Goal: Check status: Check status

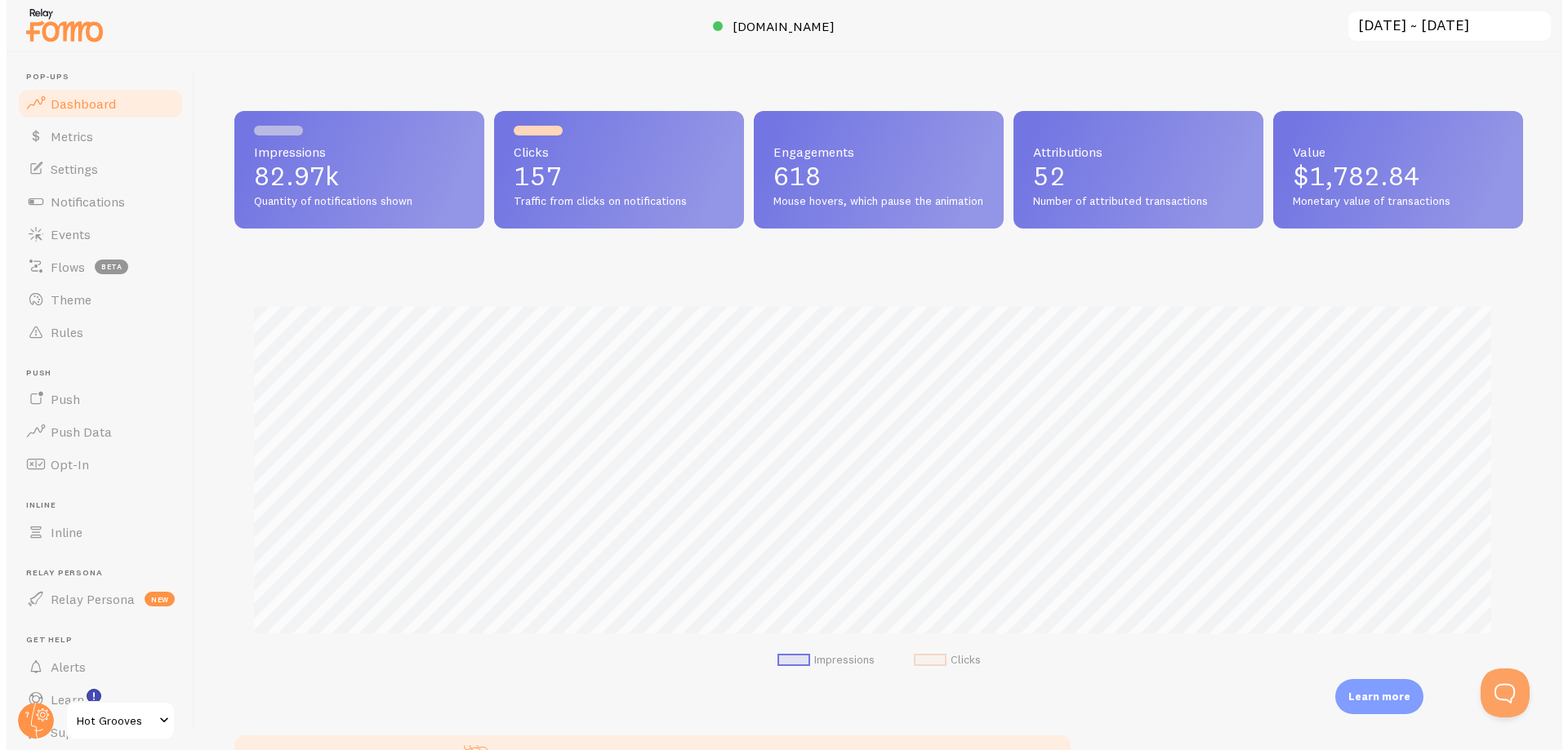
scroll to position [429, 1289]
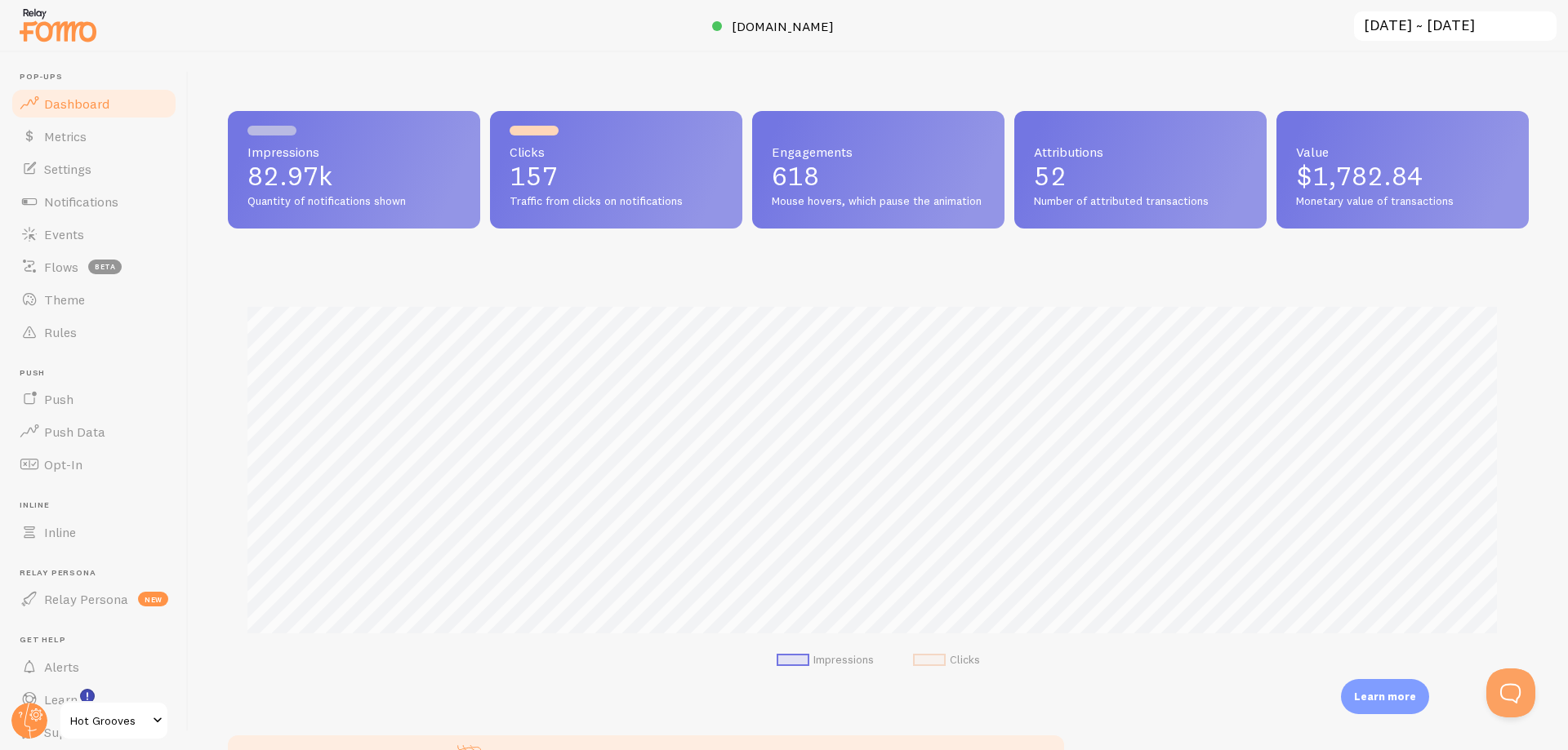
click at [1470, 23] on input "[DATE] ~ [DATE]" at bounding box center [1454, 26] width 206 height 34
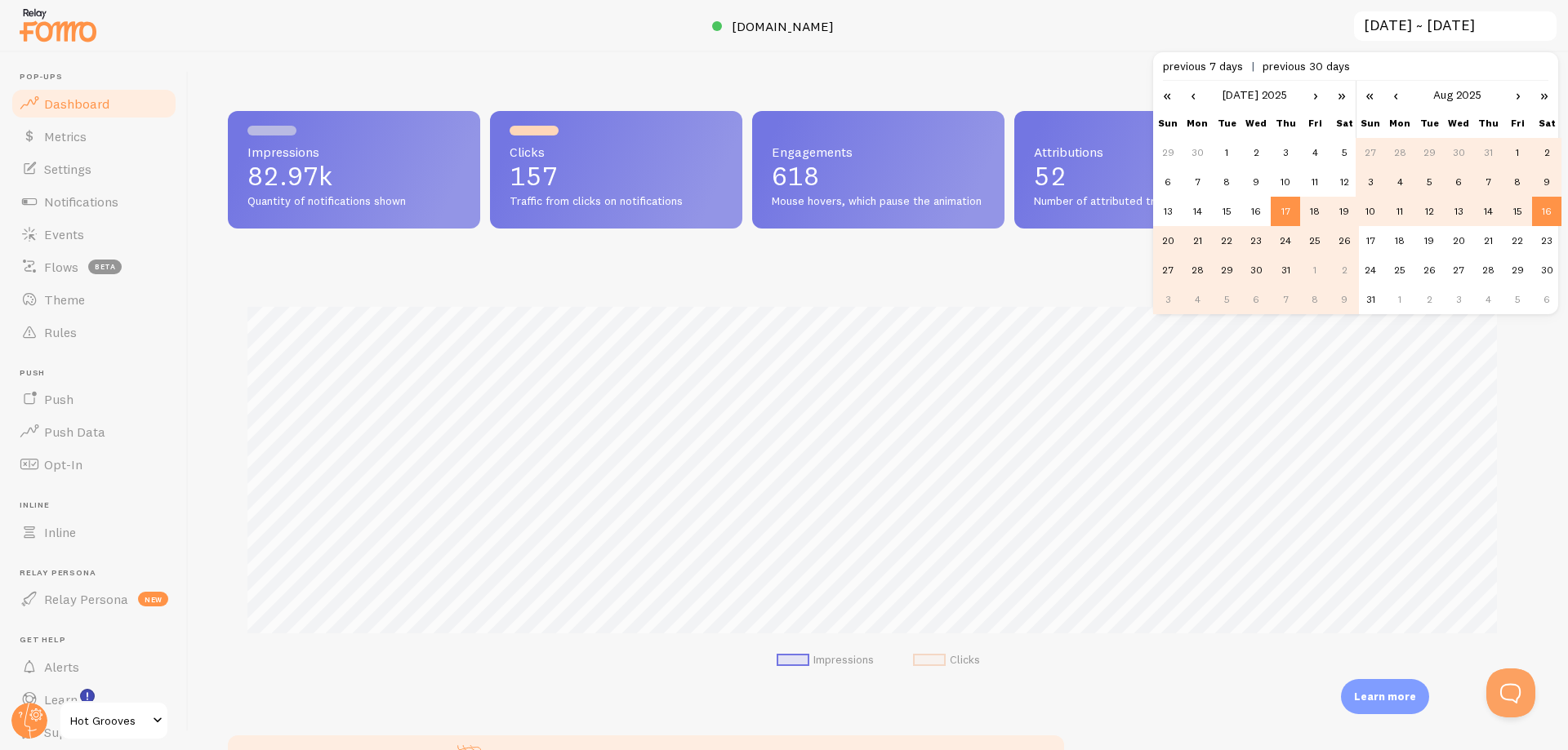
click at [1197, 96] on link "‹" at bounding box center [1193, 95] width 24 height 28
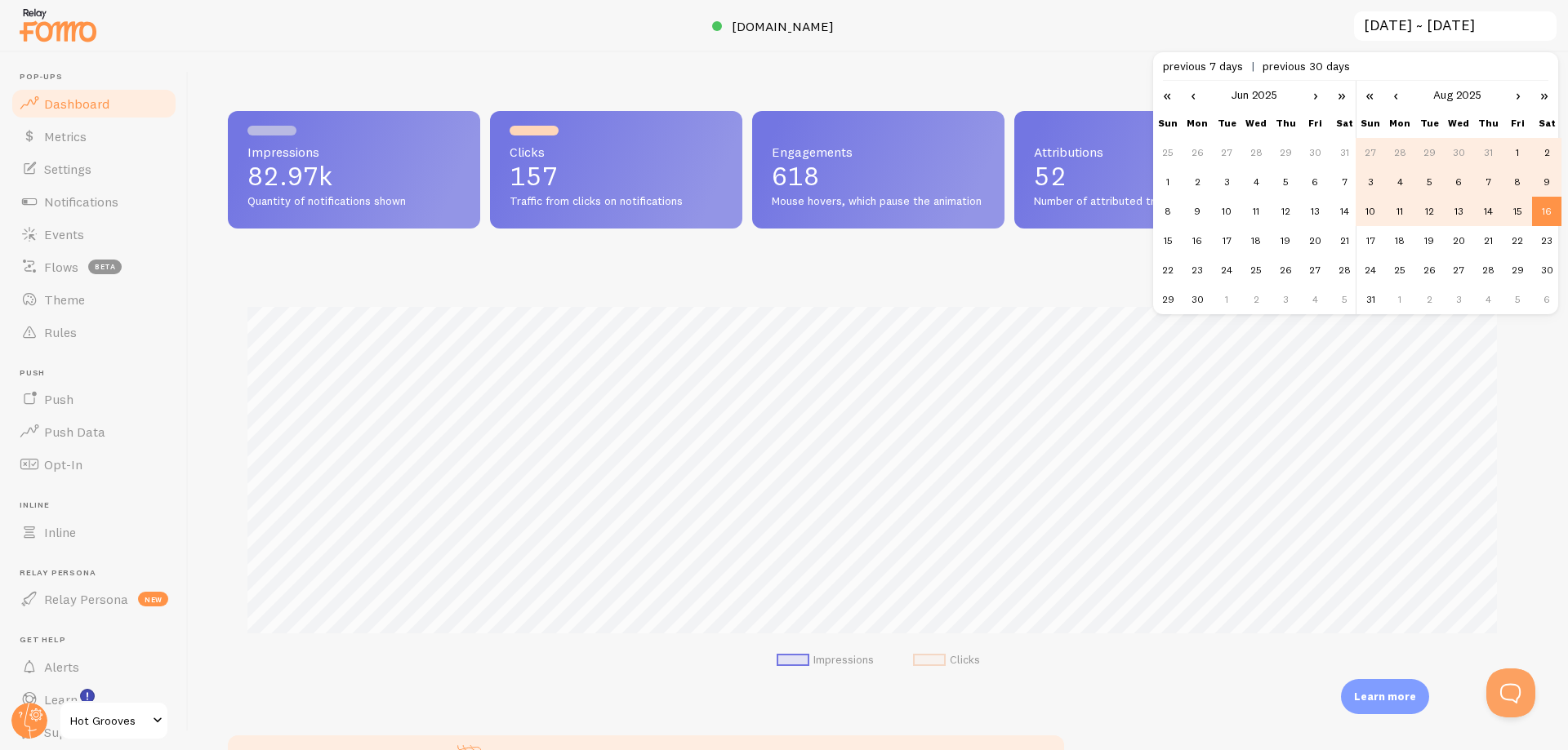
click at [1197, 96] on link "‹" at bounding box center [1193, 95] width 24 height 28
click at [1318, 92] on link "›" at bounding box center [1315, 95] width 24 height 28
click at [1231, 153] on td "1" at bounding box center [1226, 152] width 29 height 29
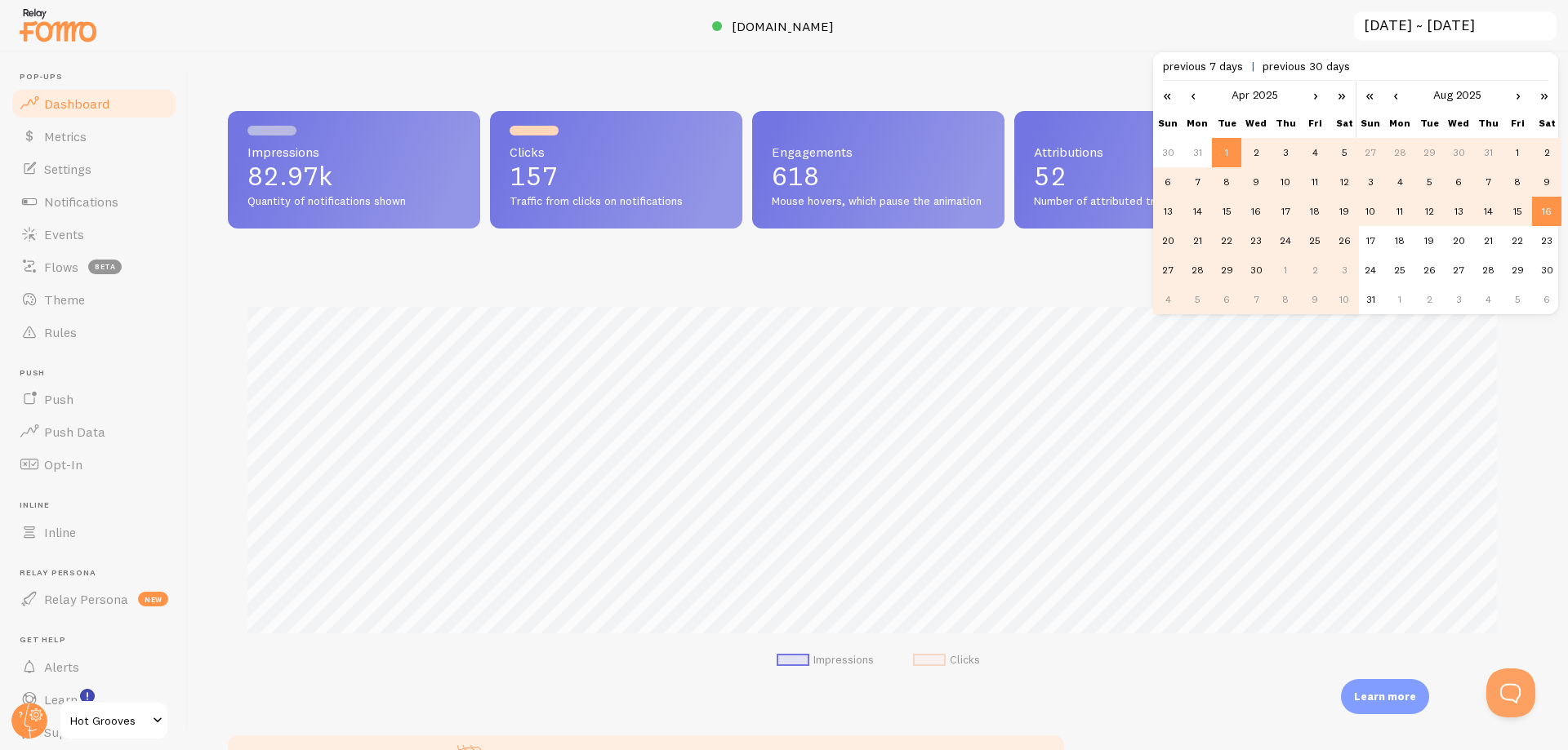
click at [1256, 270] on td "30" at bounding box center [1255, 270] width 29 height 29
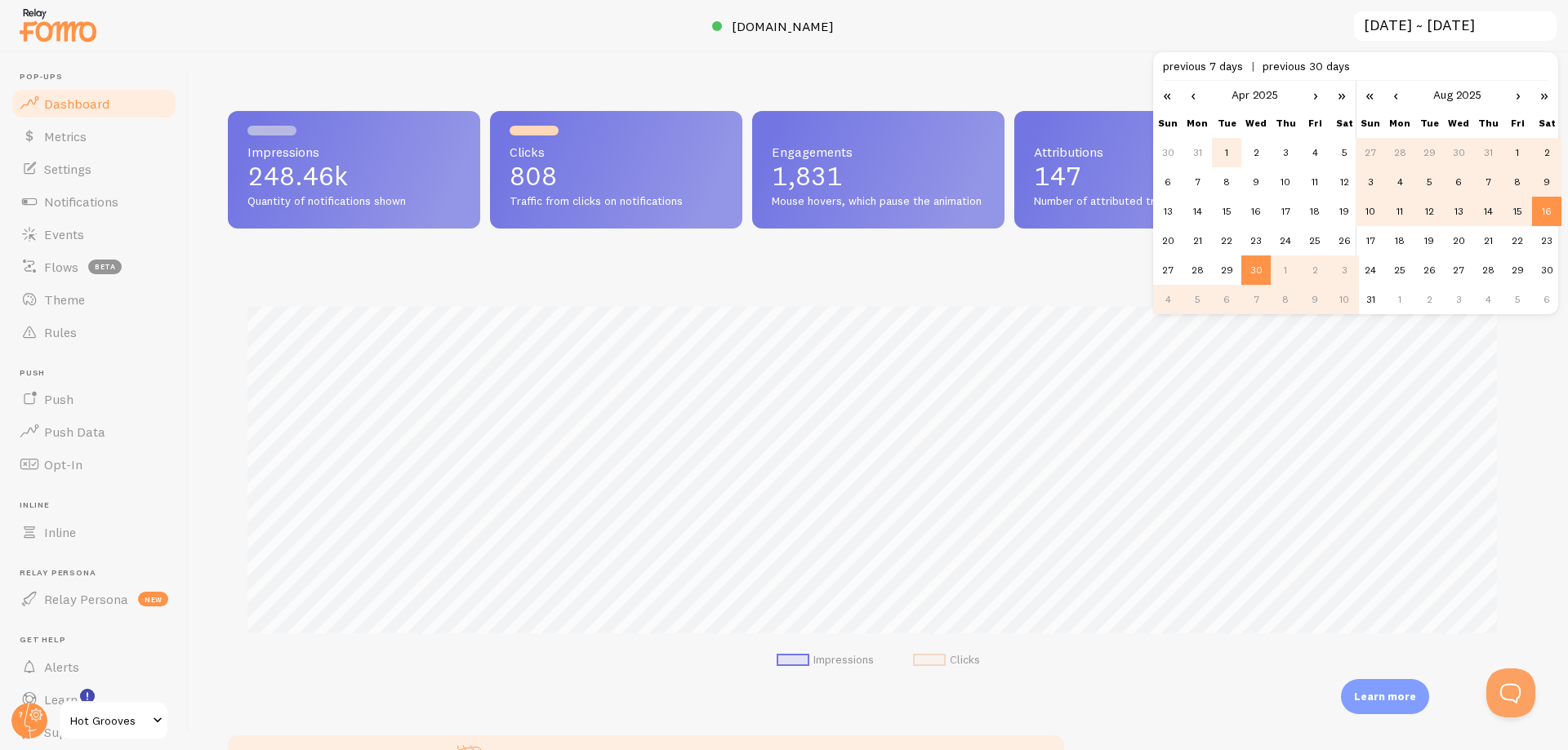
click at [1215, 158] on td "1" at bounding box center [1226, 152] width 29 height 29
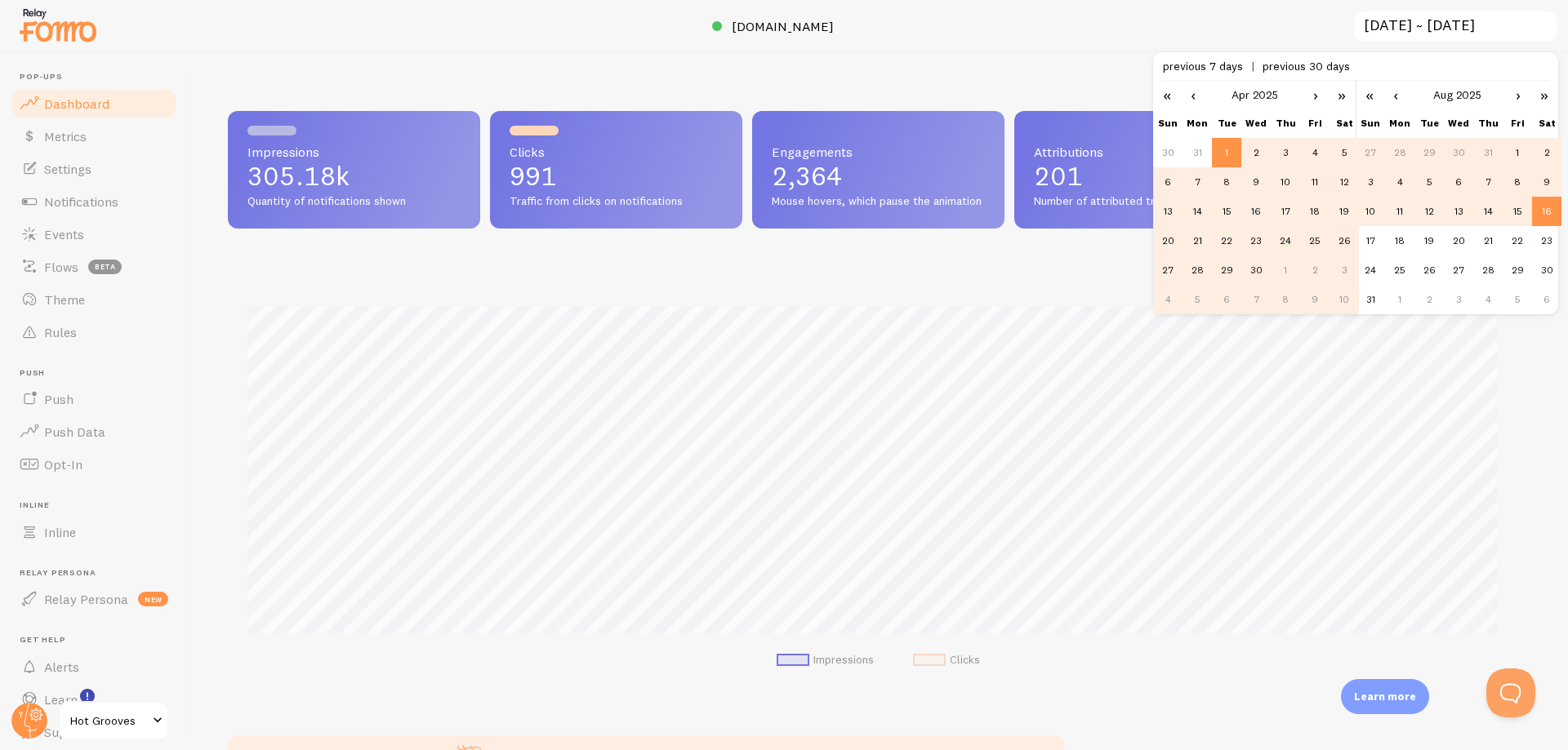
click at [1262, 271] on td "30" at bounding box center [1255, 270] width 29 height 29
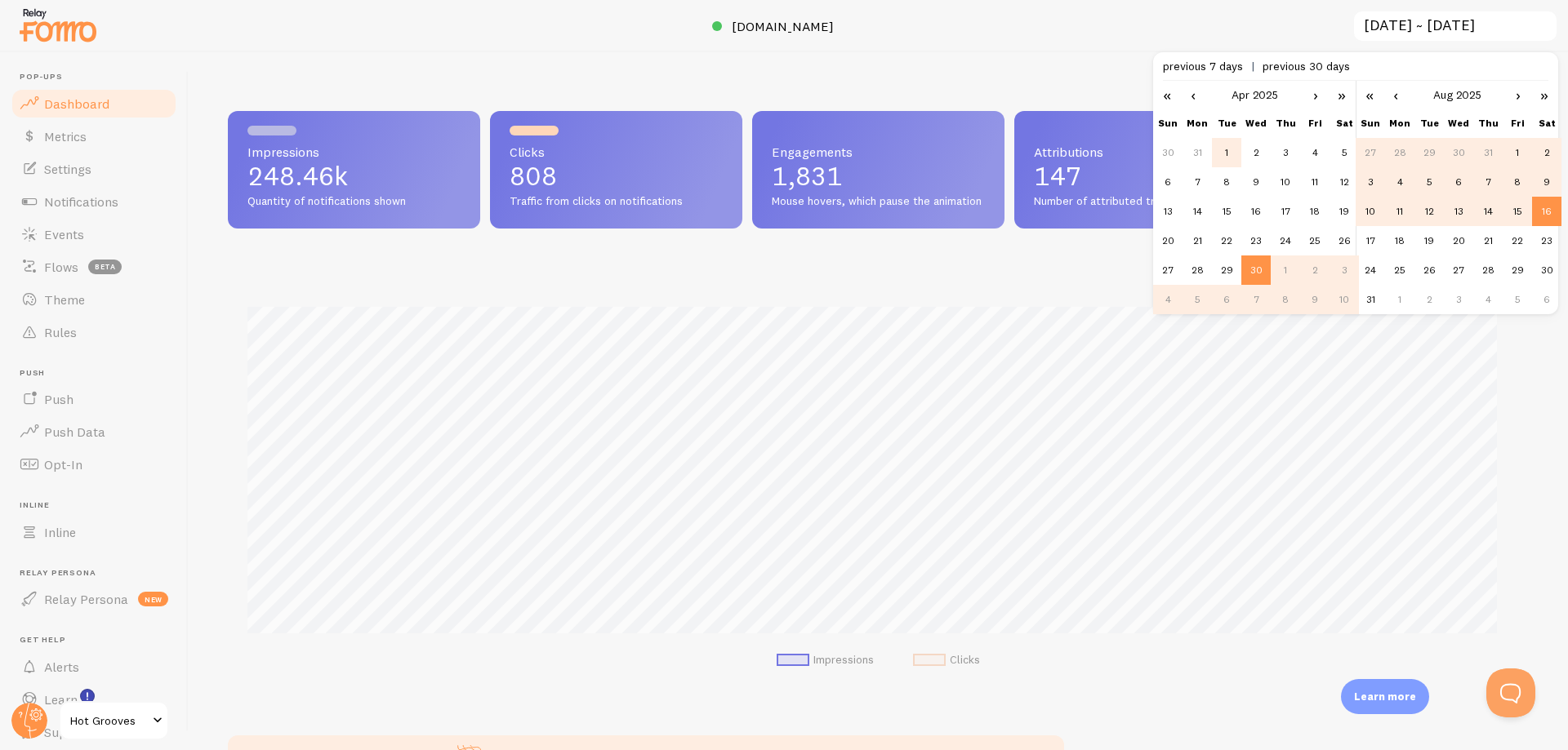
click at [1222, 148] on td "1" at bounding box center [1226, 152] width 29 height 29
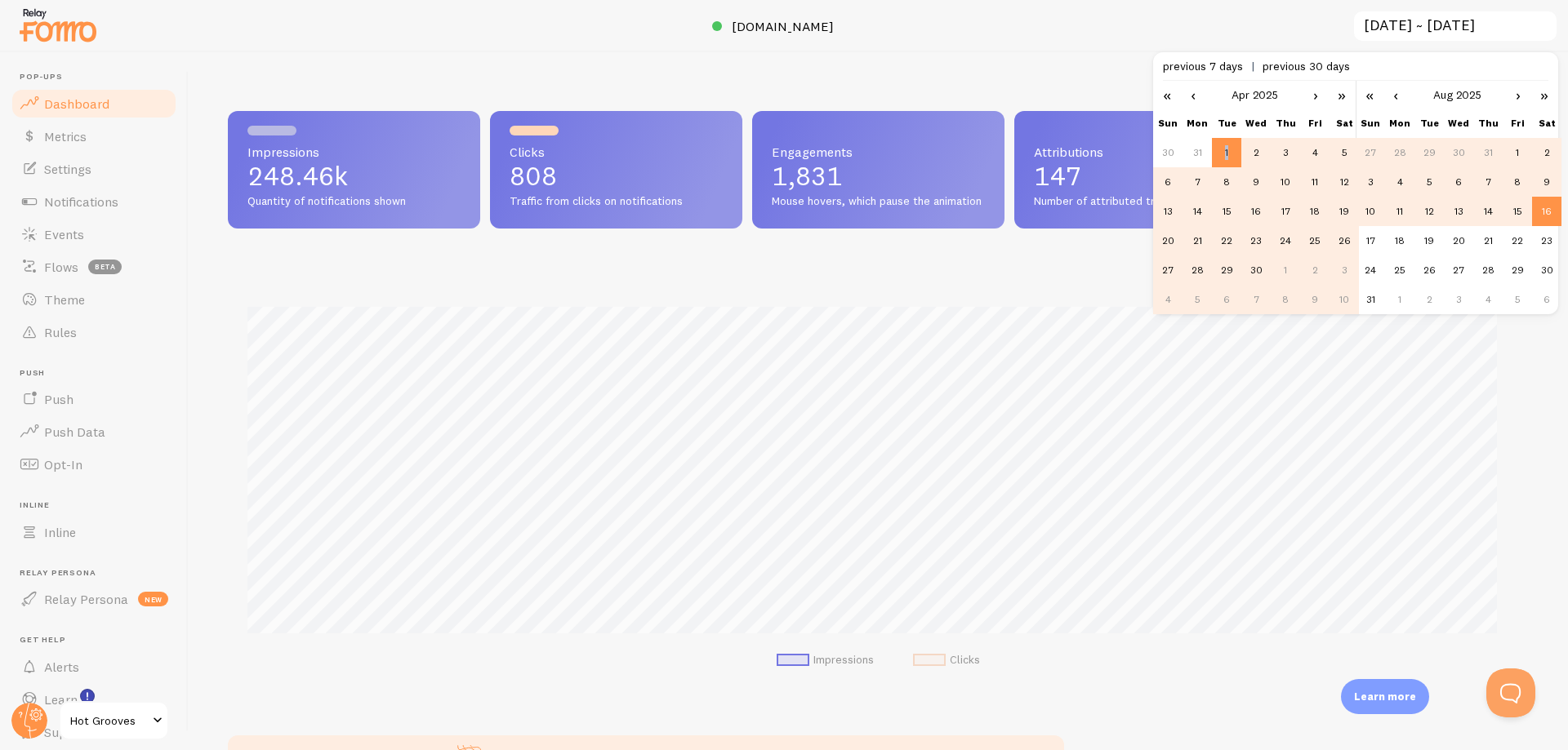
click at [1222, 148] on td "1" at bounding box center [1226, 152] width 29 height 29
click at [1378, 307] on td "31" at bounding box center [1370, 299] width 29 height 29
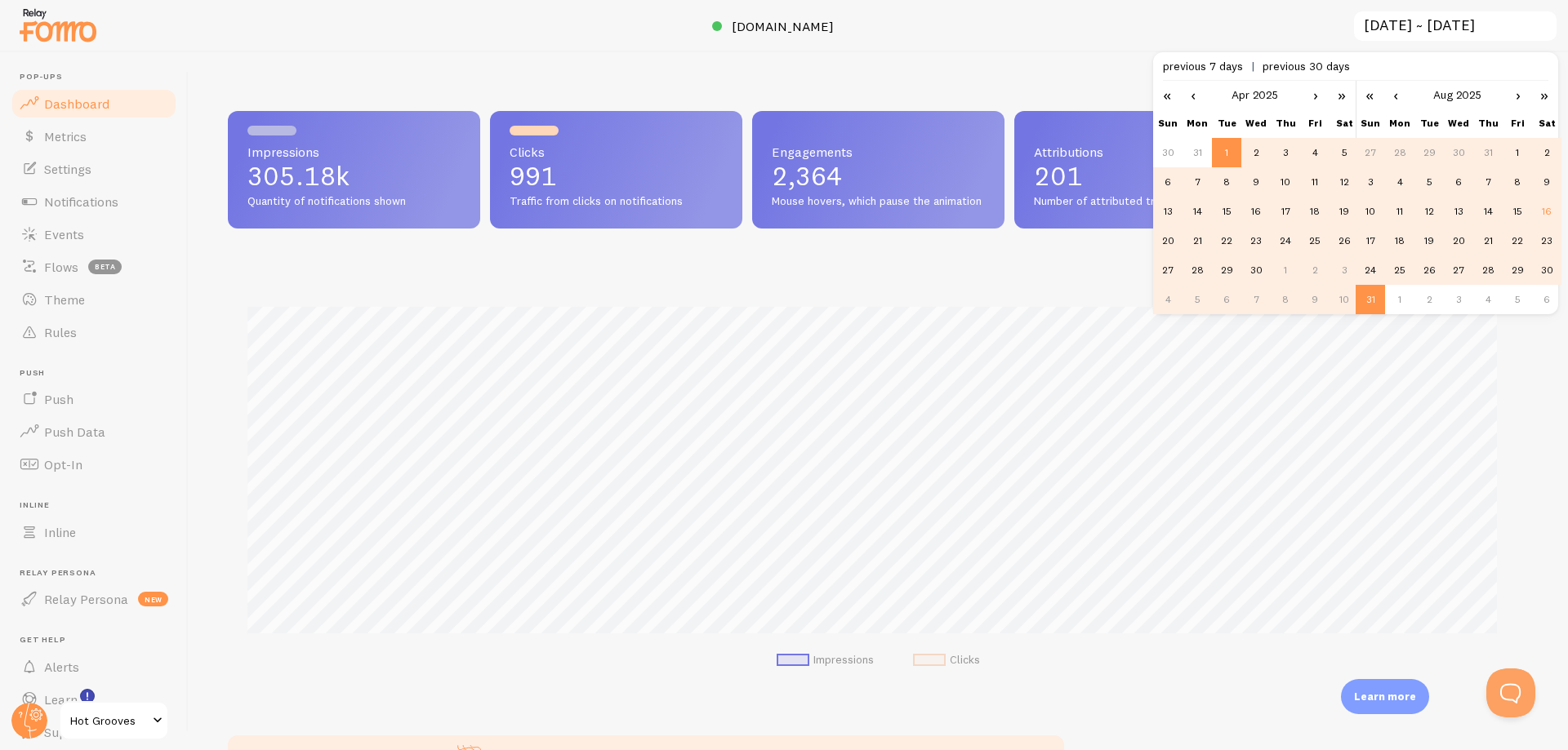
click at [956, 62] on div "Impressions 305.18k Quantity of notifications shown Clicks 991 Traffic from cli…" at bounding box center [878, 401] width 1379 height 698
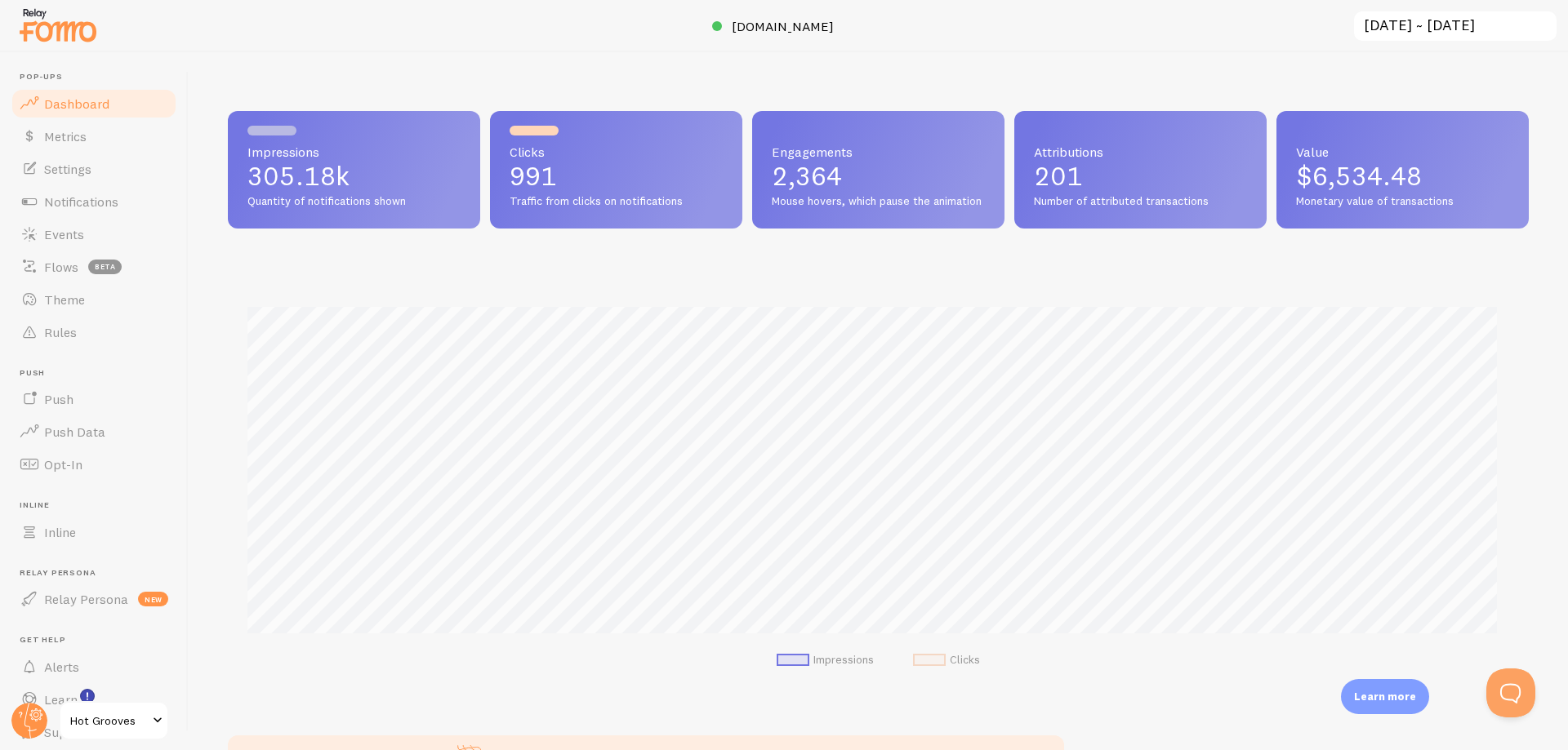
click at [1425, 26] on input "[DATE] ~ [DATE]" at bounding box center [1454, 26] width 206 height 34
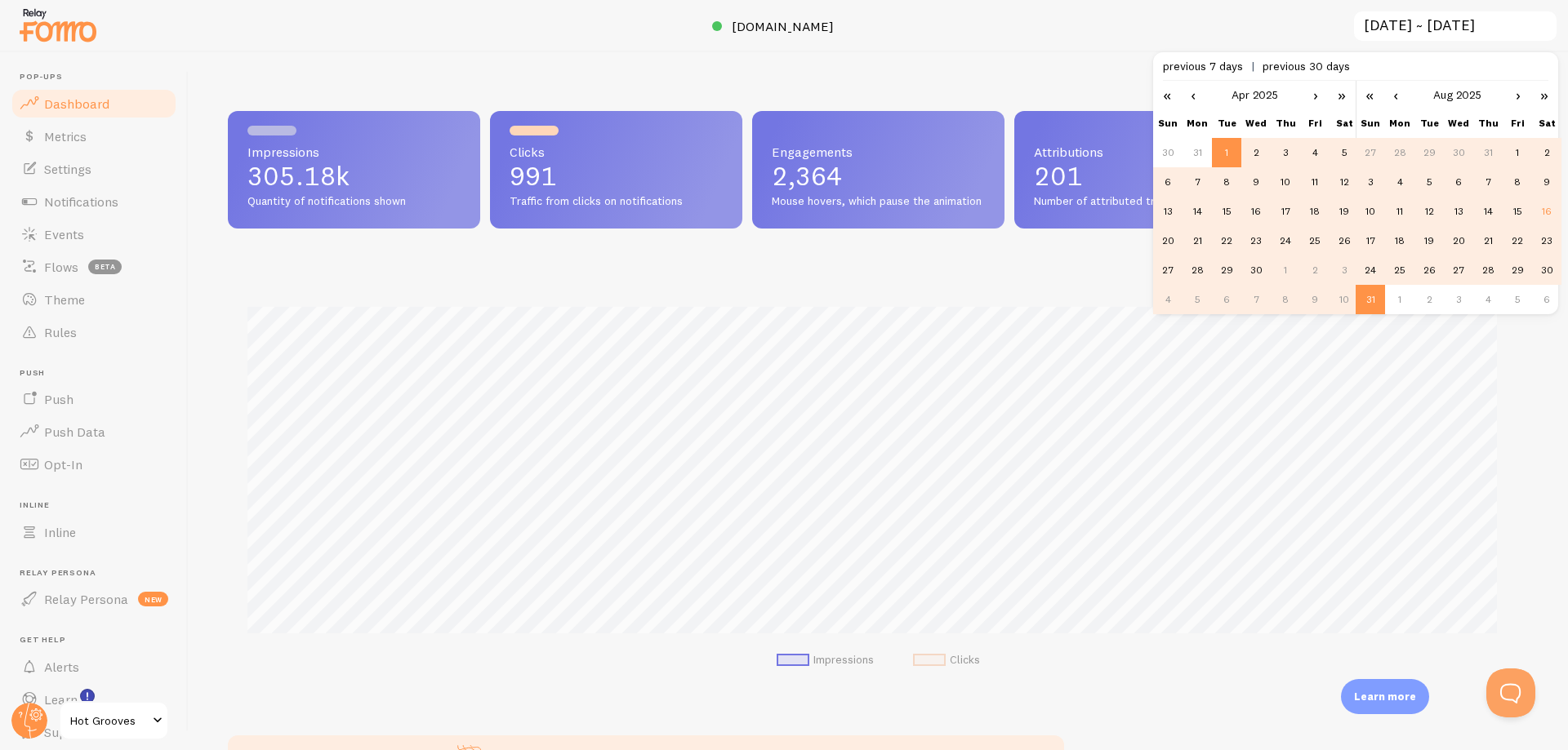
click at [1507, 148] on td "1" at bounding box center [1516, 152] width 29 height 29
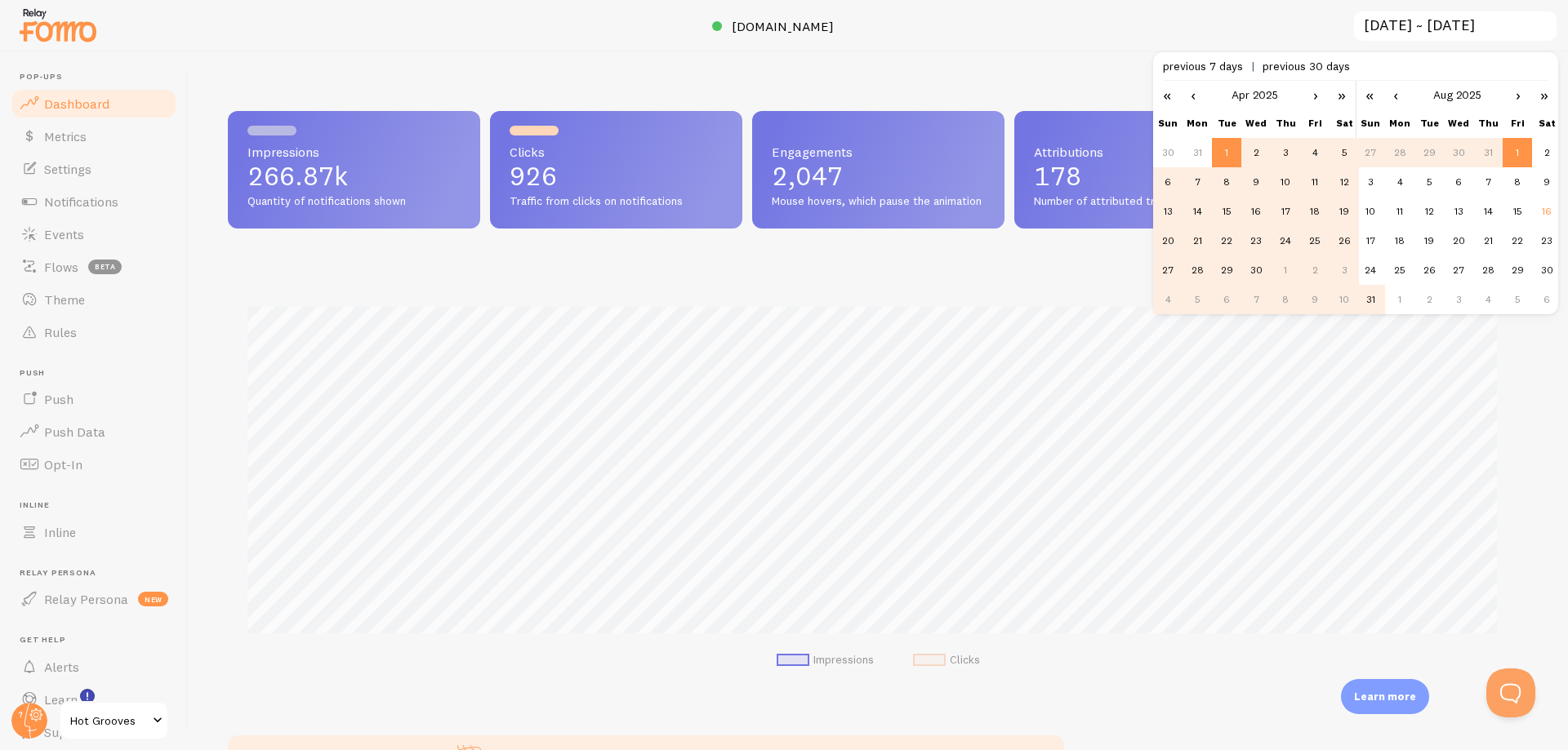
click at [1368, 303] on td "31" at bounding box center [1370, 299] width 29 height 29
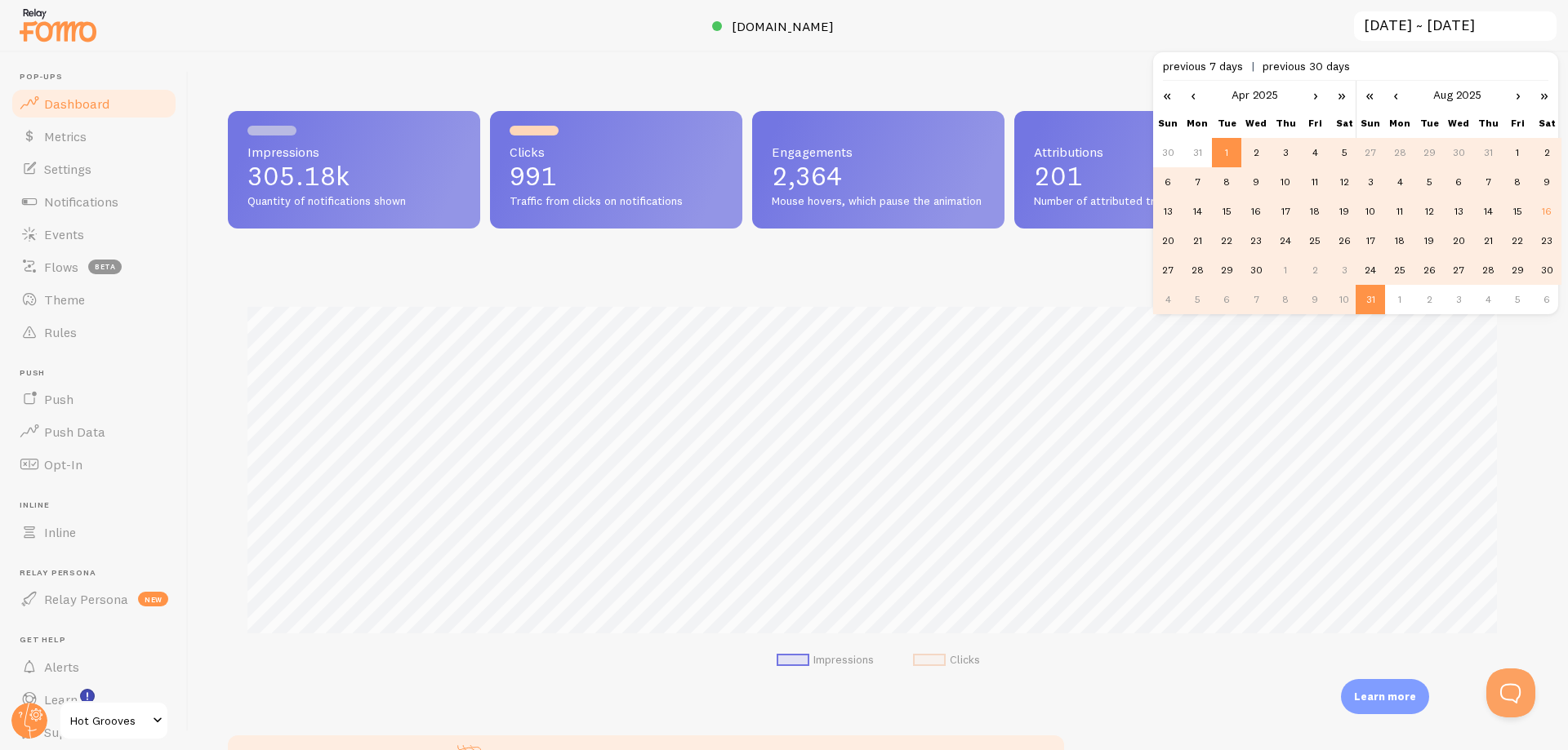
click at [1322, 98] on link "›" at bounding box center [1315, 95] width 24 height 28
click at [1284, 150] on td "1" at bounding box center [1285, 152] width 29 height 29
click at [1392, 96] on link "‹" at bounding box center [1395, 95] width 24 height 28
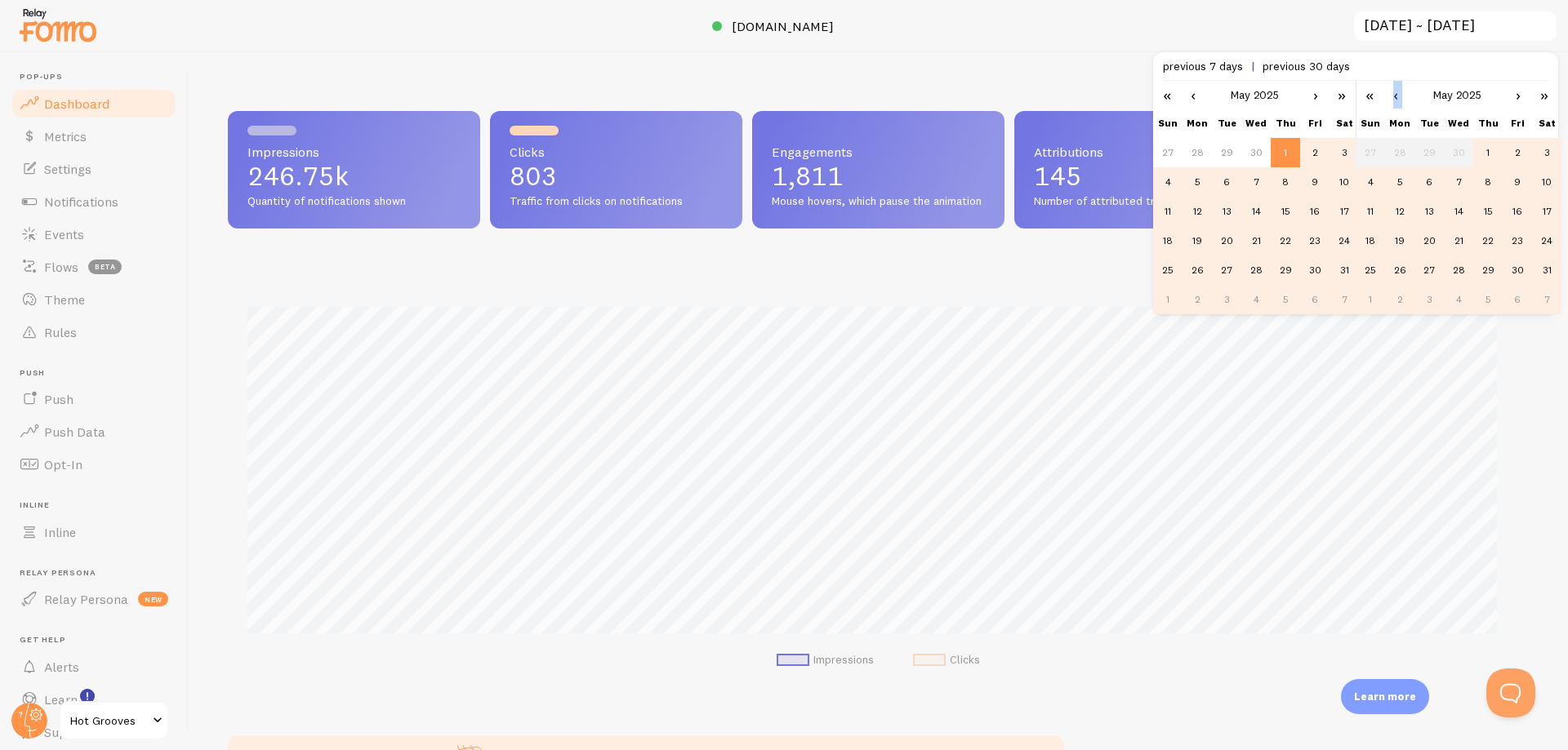
click at [1392, 96] on link "‹" at bounding box center [1395, 95] width 24 height 28
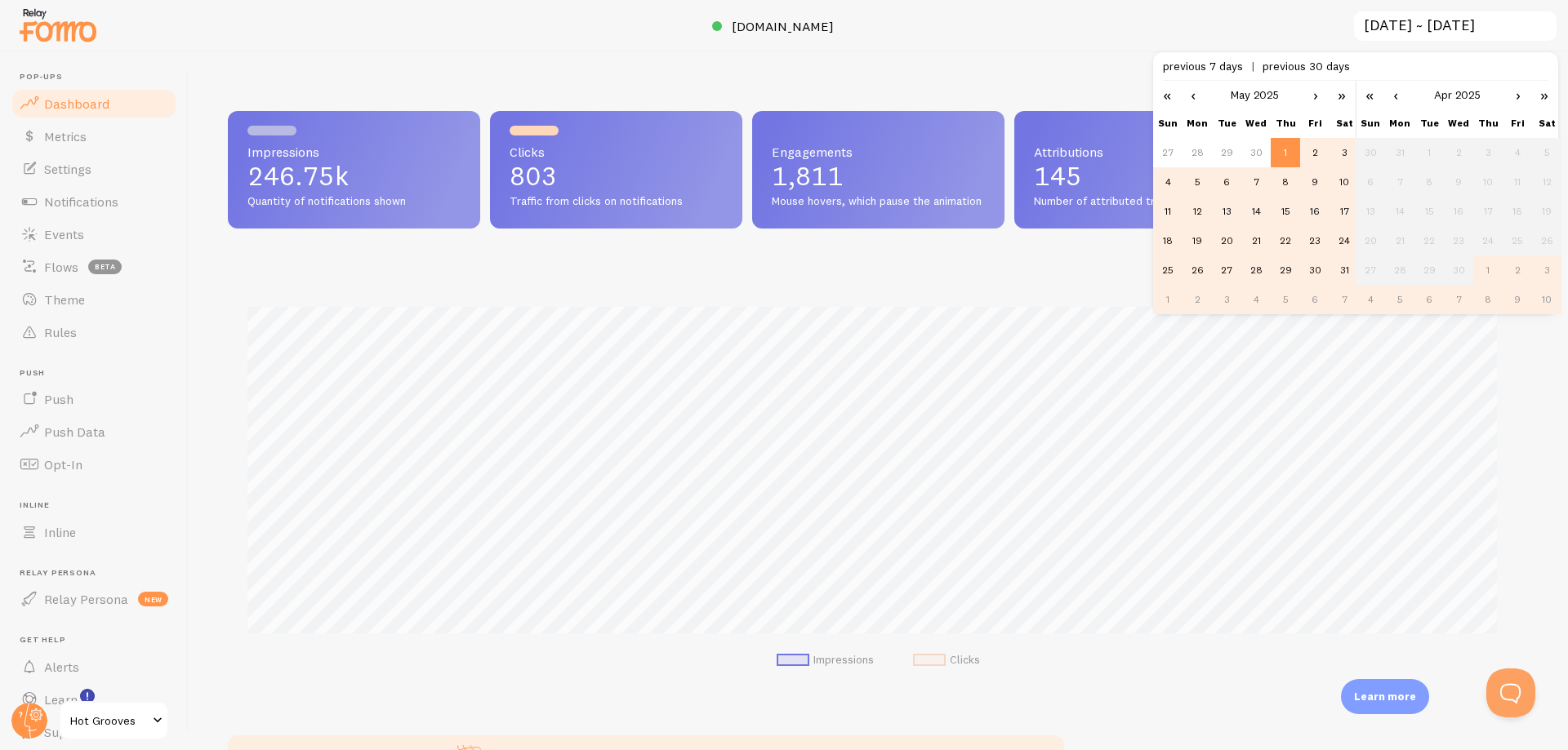
click at [1517, 102] on link "›" at bounding box center [1518, 95] width 24 height 28
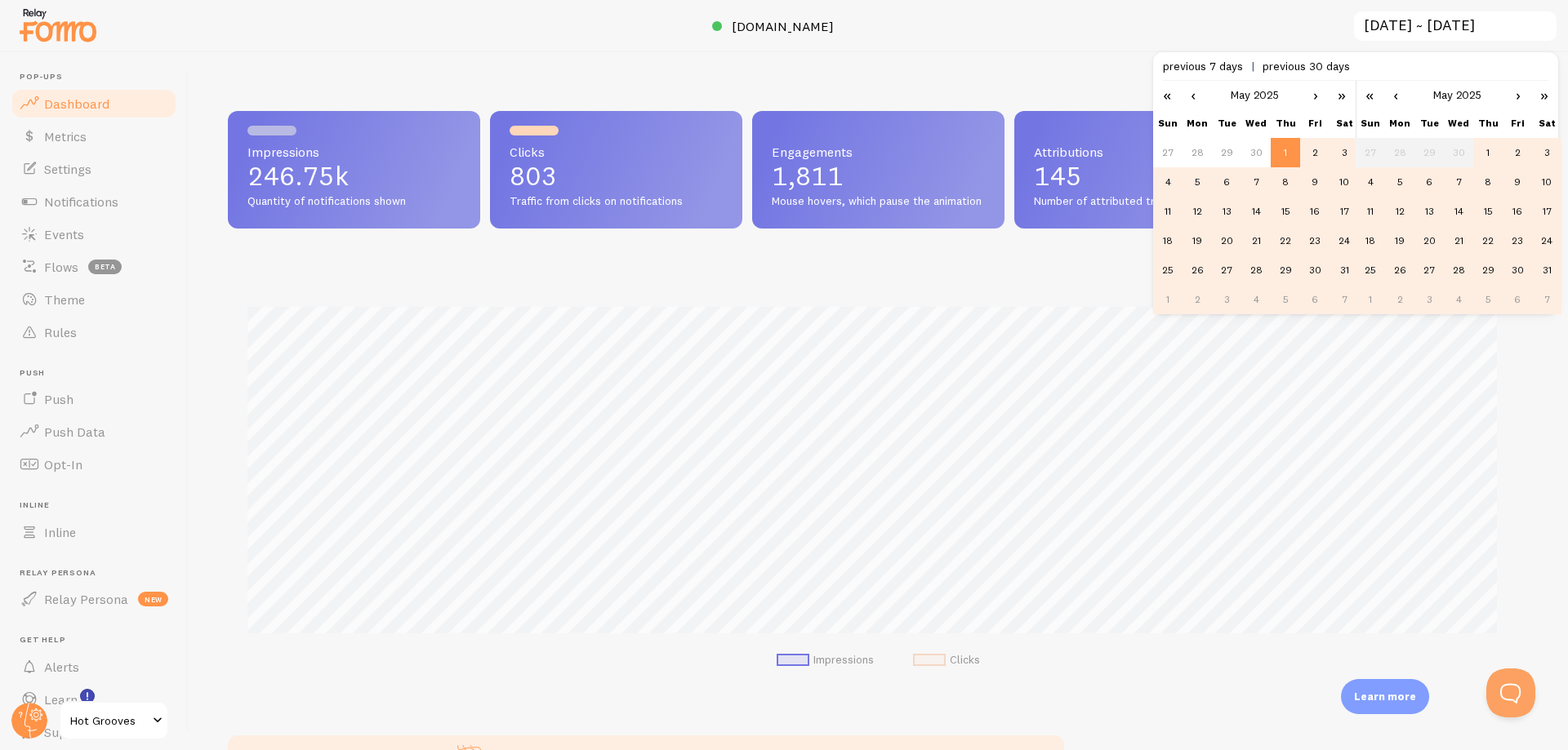
click at [1545, 271] on td "31" at bounding box center [1545, 270] width 29 height 29
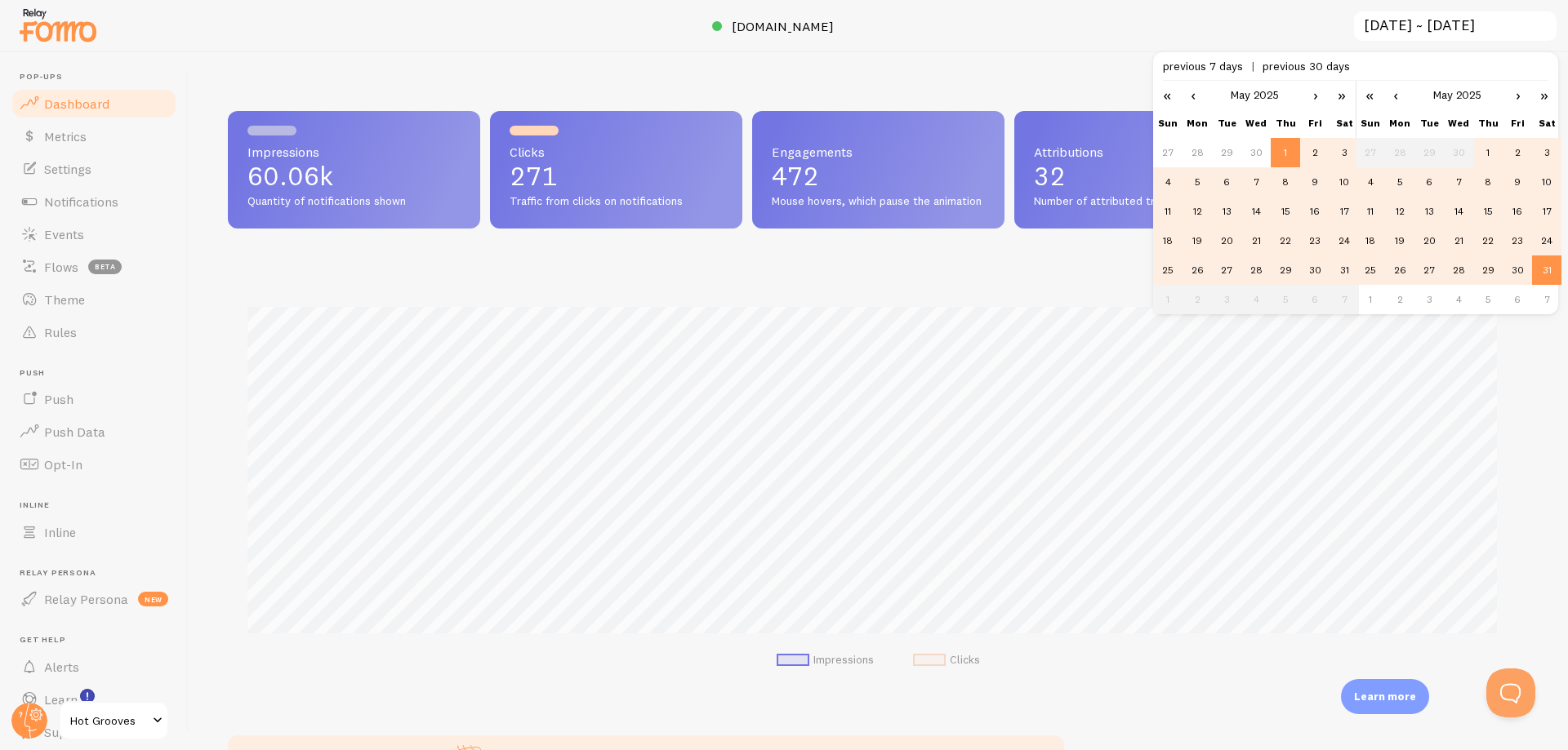
click at [979, 41] on div at bounding box center [784, 26] width 1568 height 53
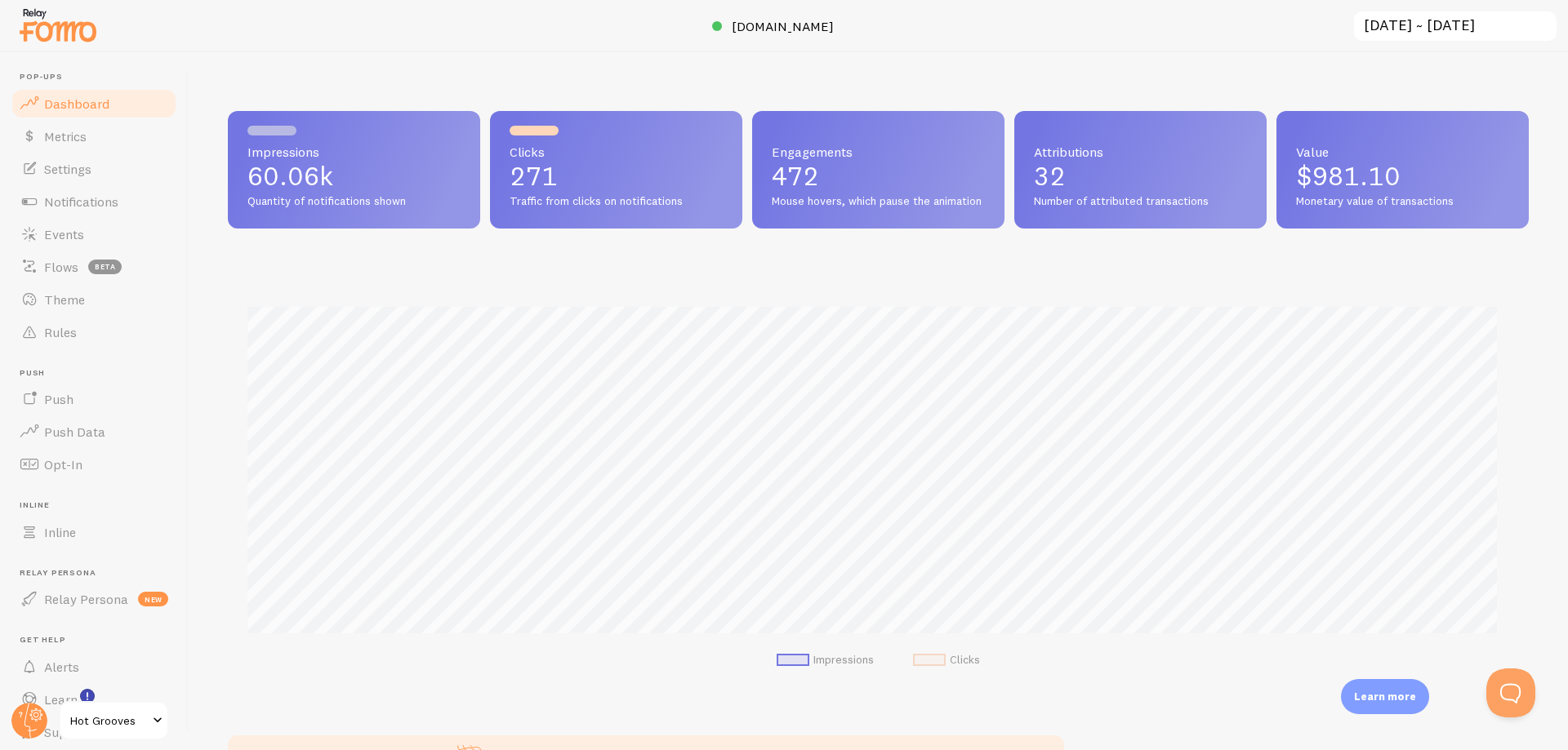
drag, startPoint x: 1461, startPoint y: 202, endPoint x: 1286, endPoint y: 147, distance: 183.4
click at [1286, 147] on div "Value $981.10 Monetary value of transactions" at bounding box center [1403, 169] width 252 height 117
click at [1295, 147] on span "Value" at bounding box center [1402, 152] width 213 height 13
drag, startPoint x: 1306, startPoint y: 148, endPoint x: 1293, endPoint y: 143, distance: 13.9
click at [1295, 146] on span "Value" at bounding box center [1402, 152] width 213 height 13
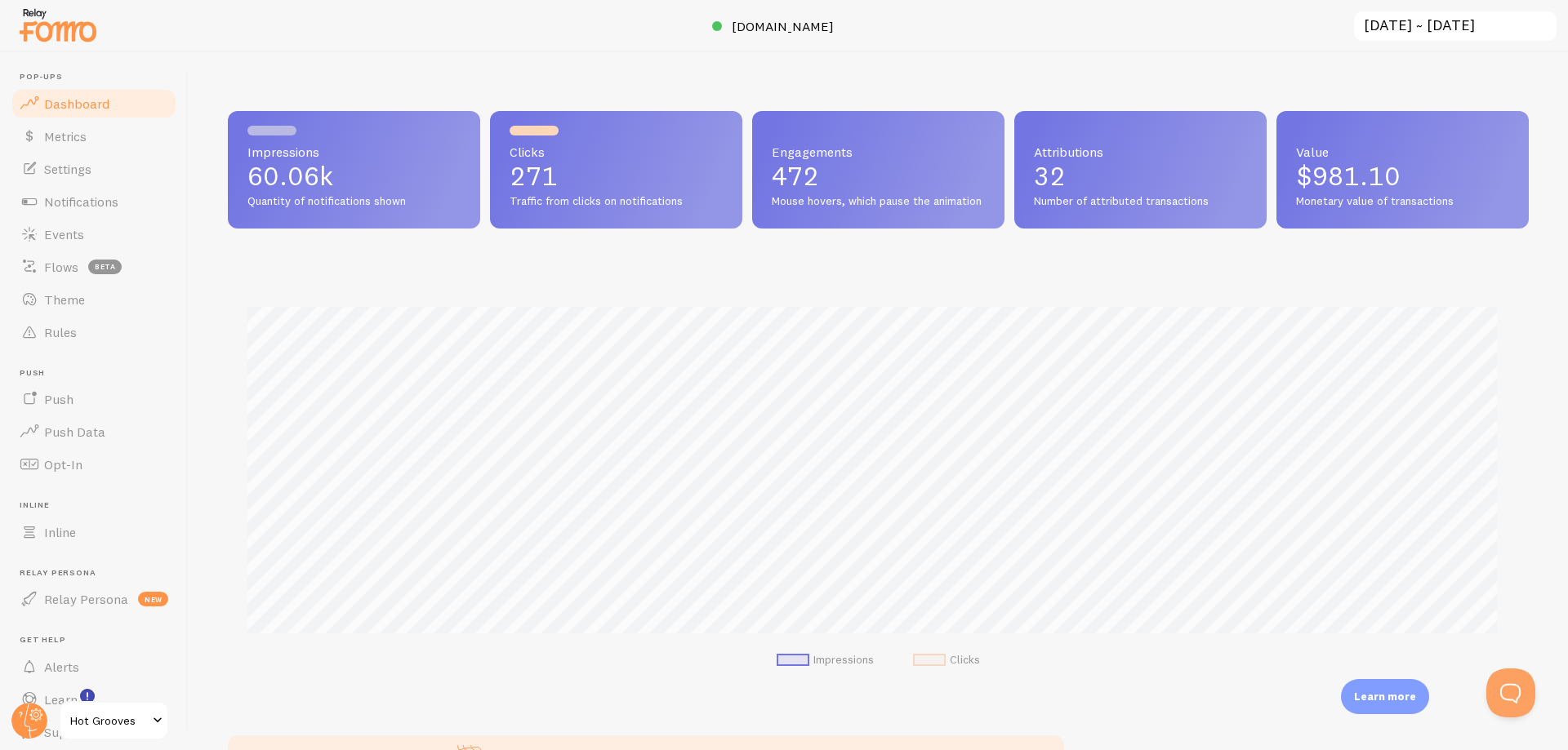
click at [1442, 8] on div at bounding box center [784, 26] width 1568 height 53
click at [1438, 18] on input "[DATE] ~ [DATE]" at bounding box center [1454, 26] width 206 height 34
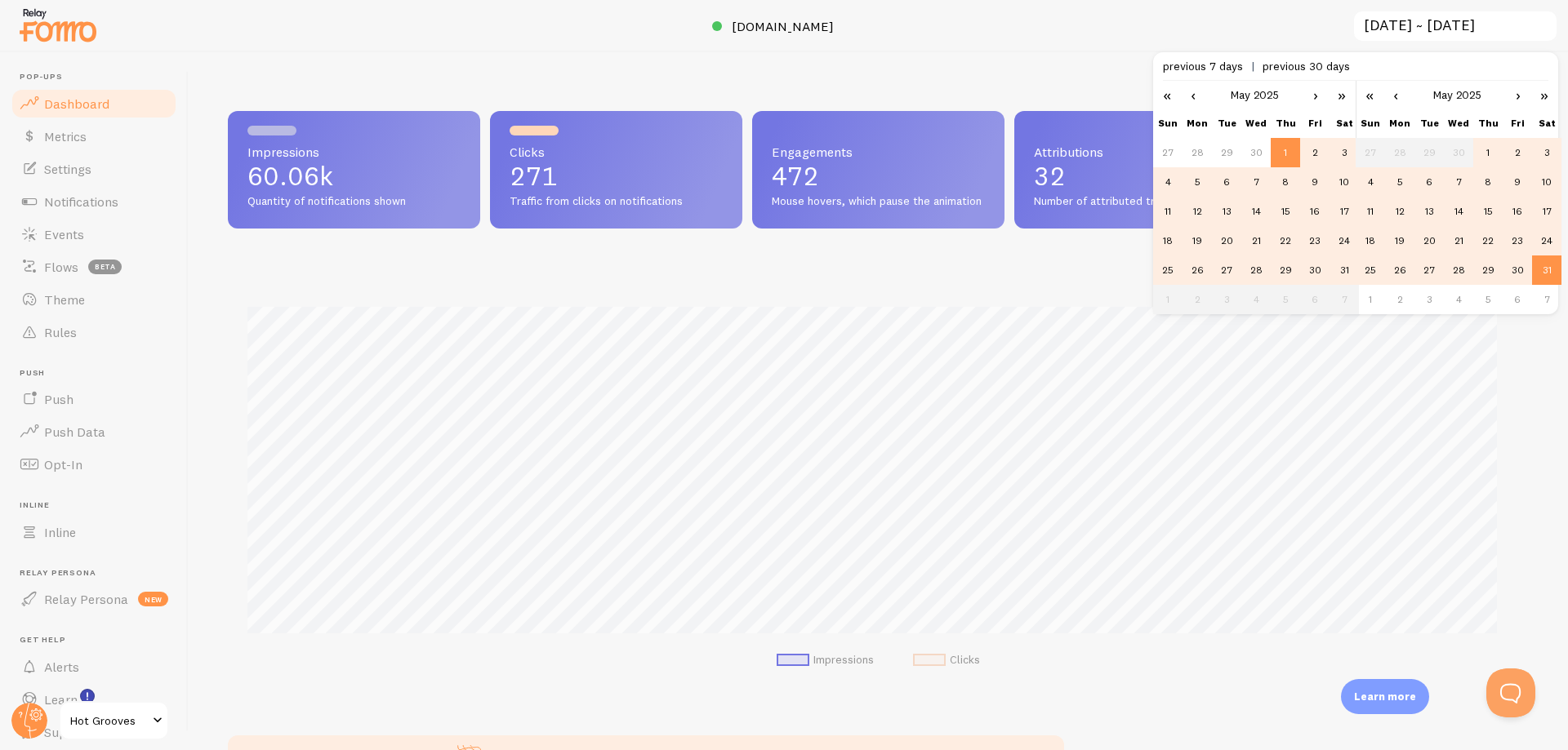
click at [1524, 99] on link "›" at bounding box center [1518, 95] width 24 height 28
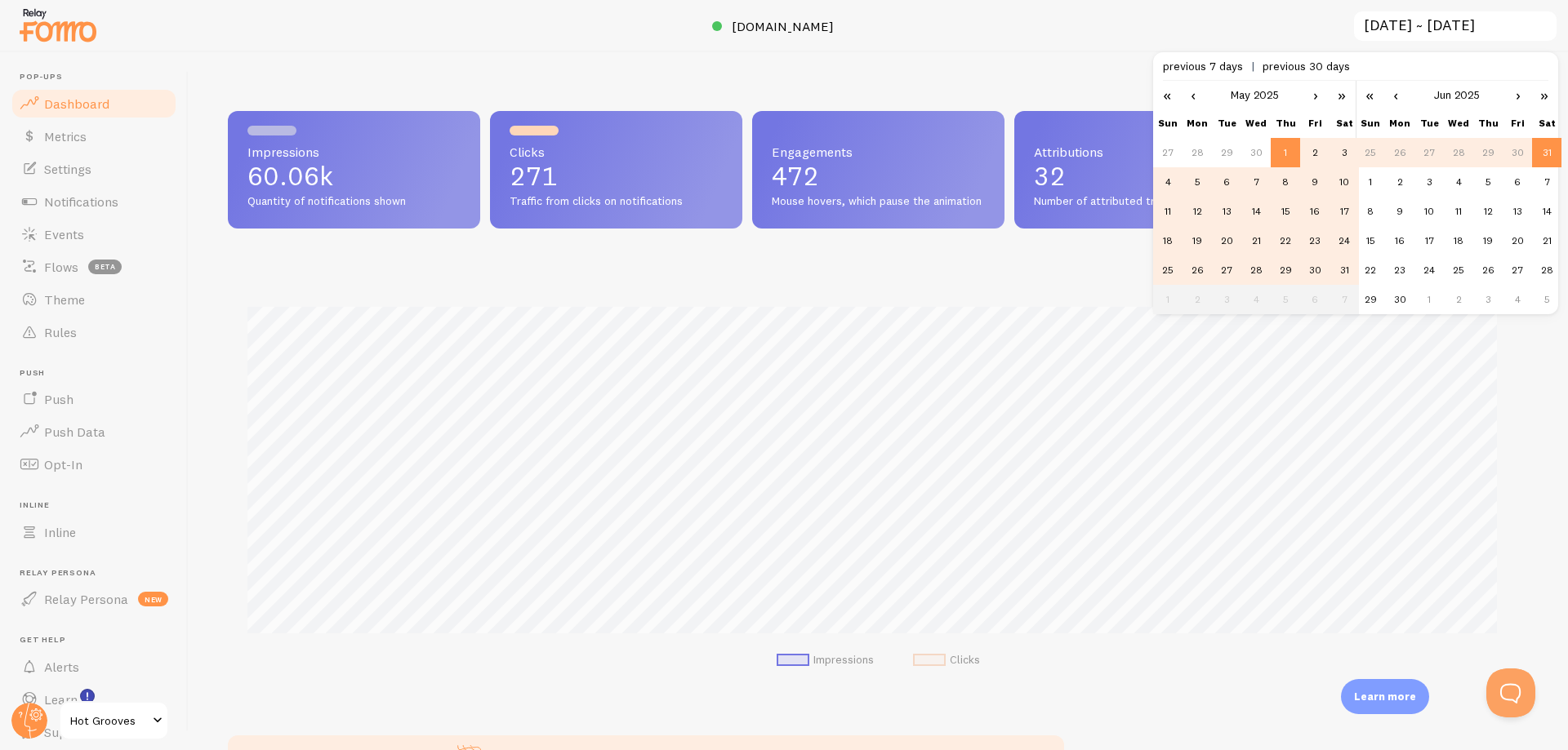
click at [1524, 99] on link "›" at bounding box center [1518, 95] width 24 height 28
click at [1423, 148] on td "1" at bounding box center [1428, 152] width 29 height 29
click at [1319, 97] on link "›" at bounding box center [1315, 95] width 24 height 28
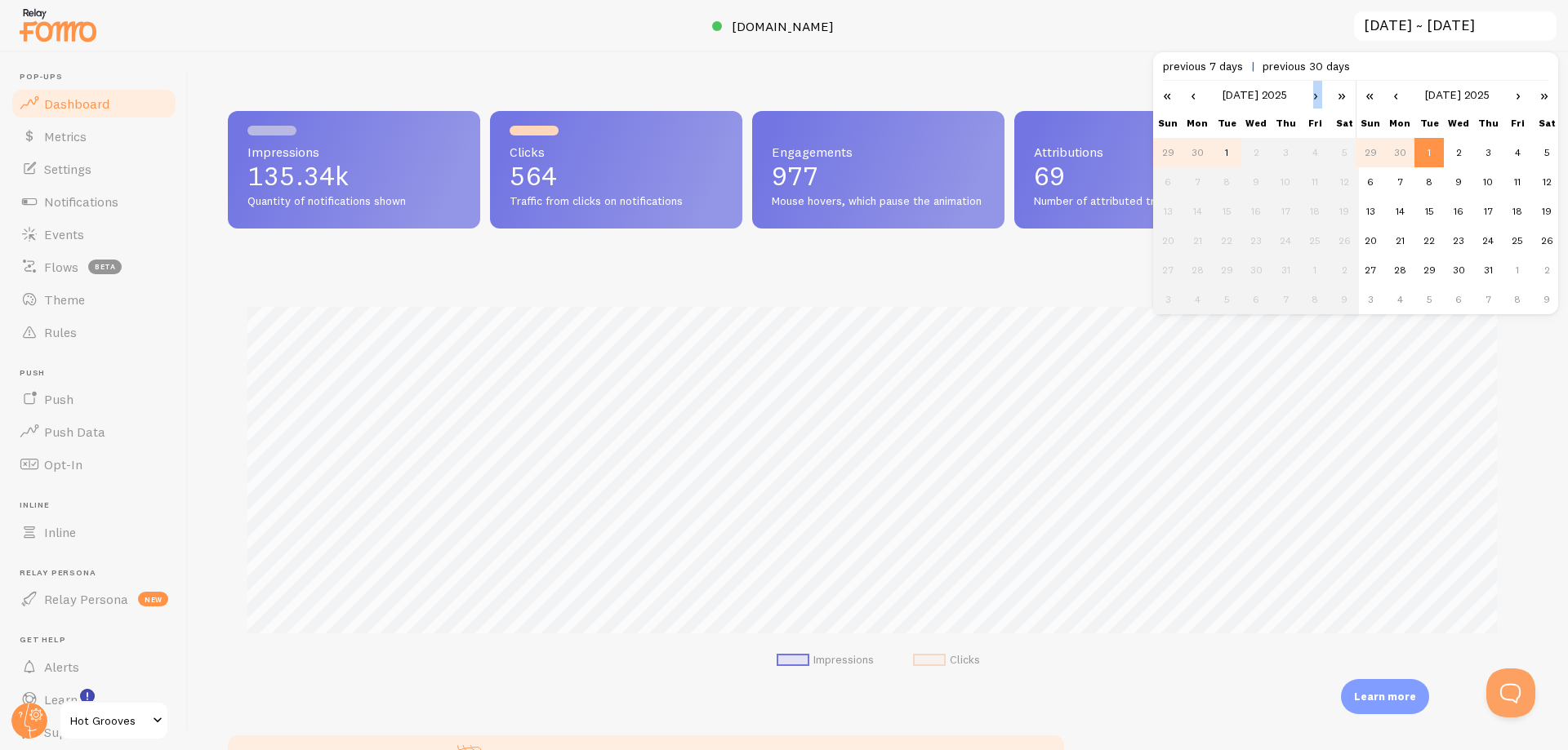
click at [1319, 97] on link "›" at bounding box center [1315, 95] width 24 height 28
click at [1186, 102] on link "‹" at bounding box center [1193, 95] width 24 height 28
click at [1197, 95] on link "‹" at bounding box center [1193, 95] width 24 height 28
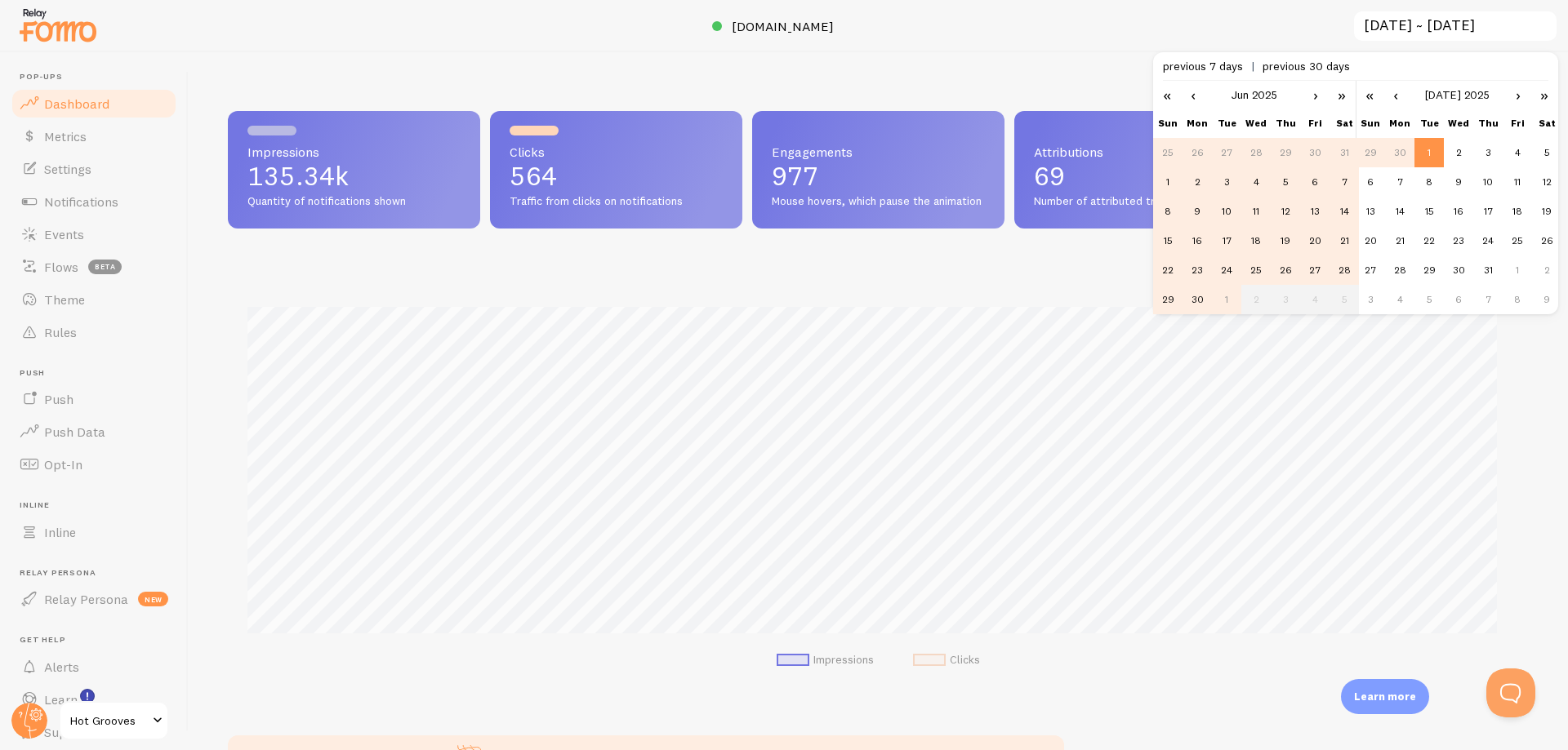
click at [1168, 183] on td "1" at bounding box center [1167, 181] width 29 height 29
click at [1395, 89] on link "‹" at bounding box center [1395, 95] width 24 height 28
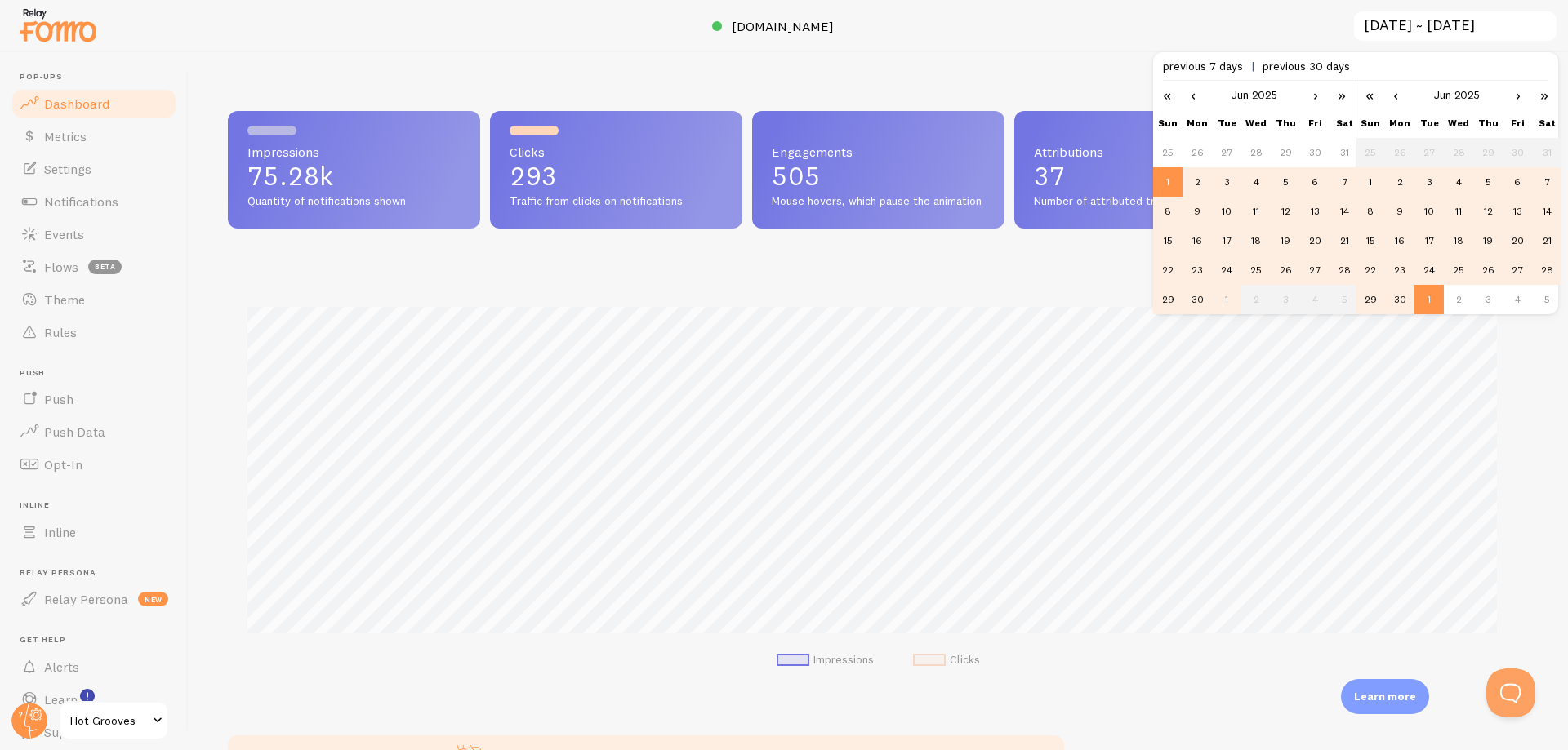
click at [1396, 304] on td "30" at bounding box center [1399, 299] width 29 height 29
type input "[DATE] ~ [DATE]"
click at [1091, 83] on div "Impressions 73.73k Quantity of notifications shown Clicks 290 Traffic from clic…" at bounding box center [878, 401] width 1379 height 698
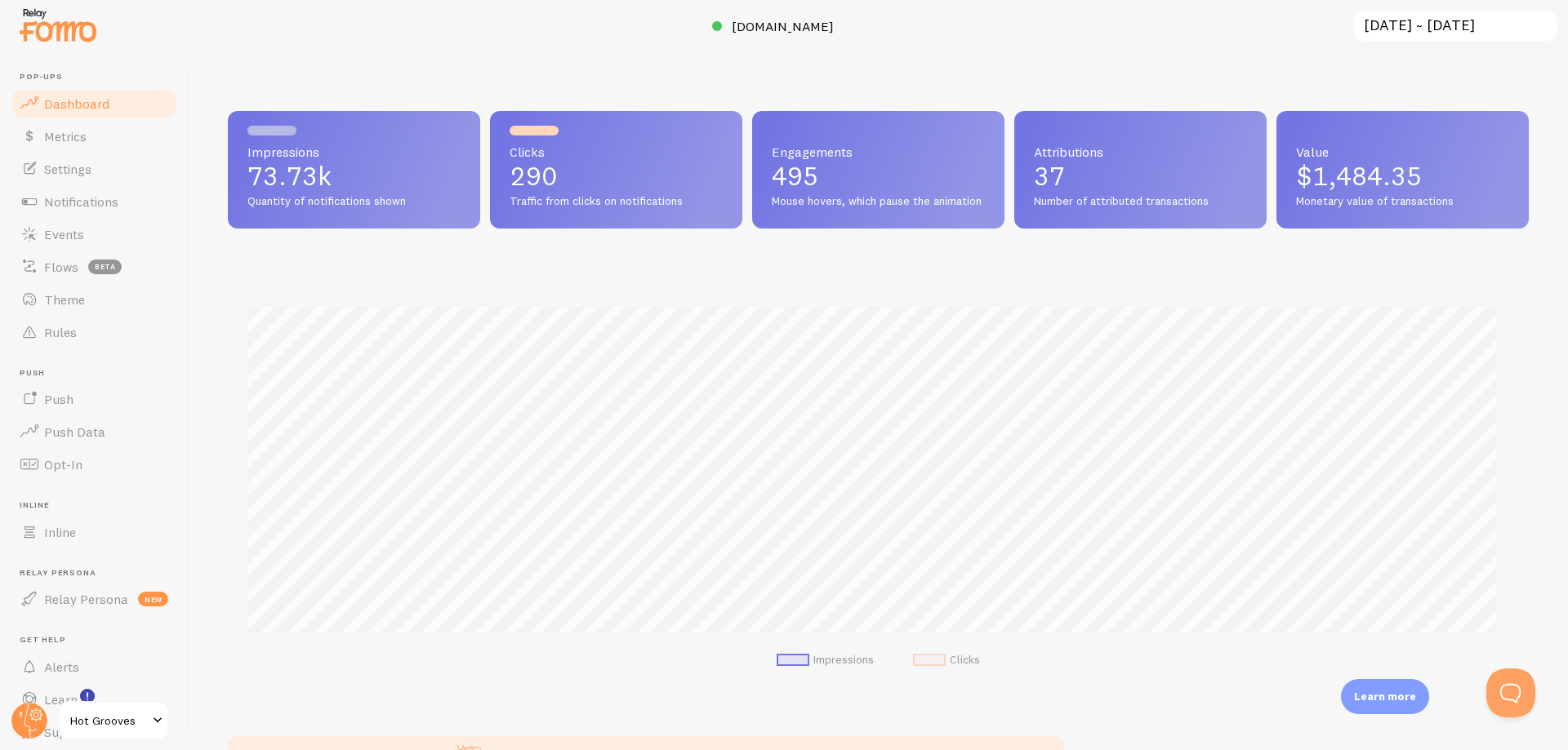
click at [1450, 18] on input "[DATE] ~ [DATE]" at bounding box center [1454, 26] width 206 height 34
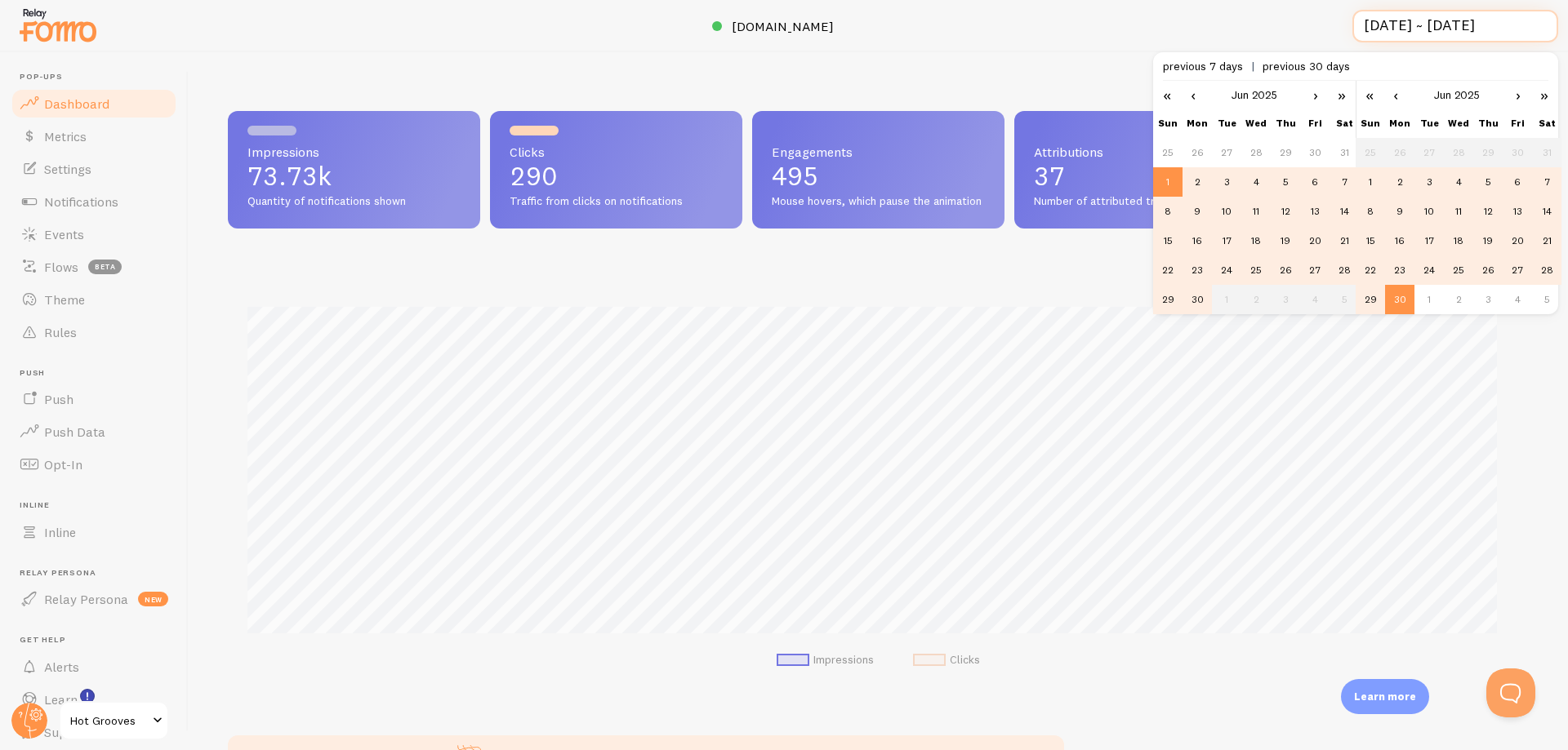
scroll to position [0, 2]
click at [1314, 102] on link "›" at bounding box center [1315, 95] width 24 height 28
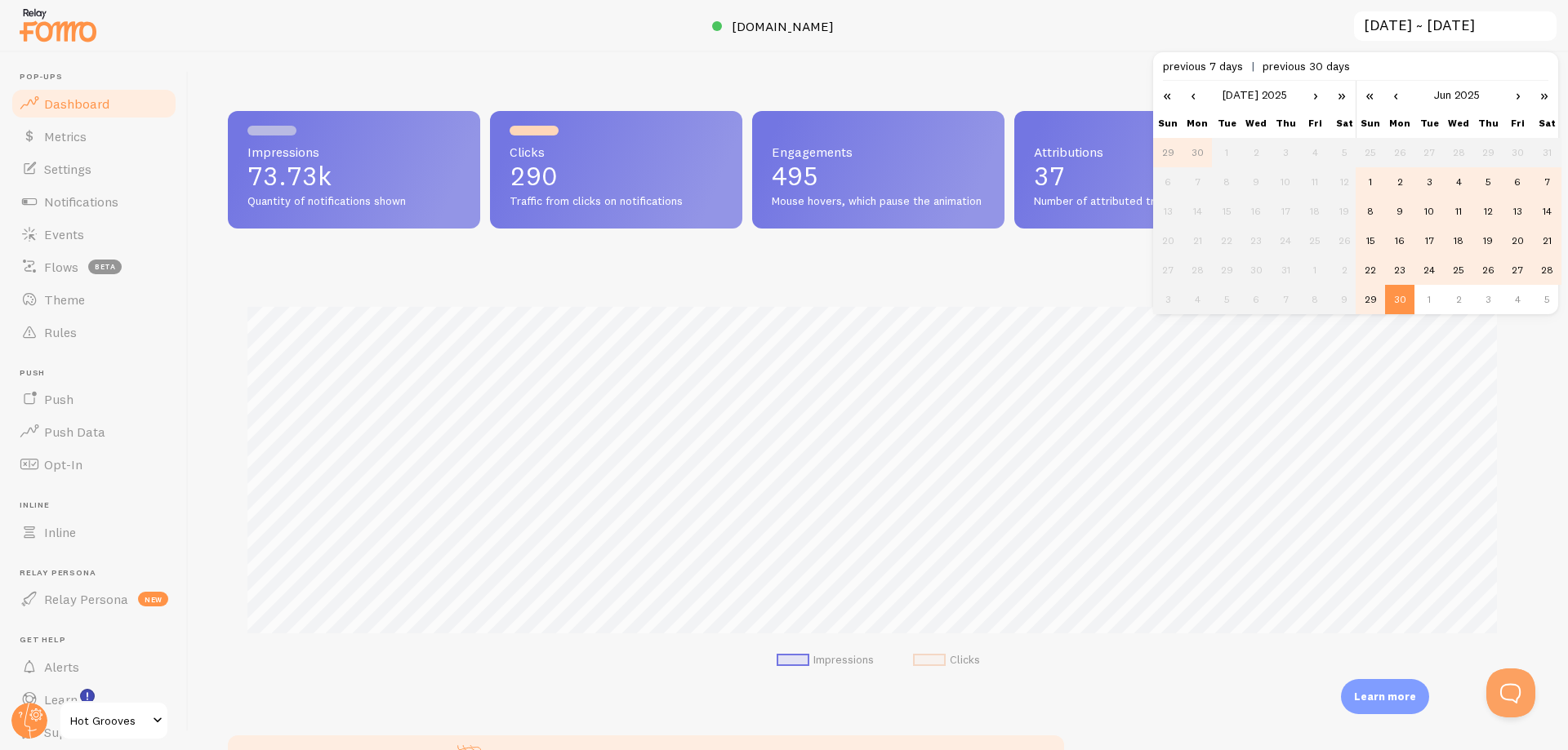
click at [959, 24] on div at bounding box center [784, 26] width 1568 height 53
